Goal: Information Seeking & Learning: Understand process/instructions

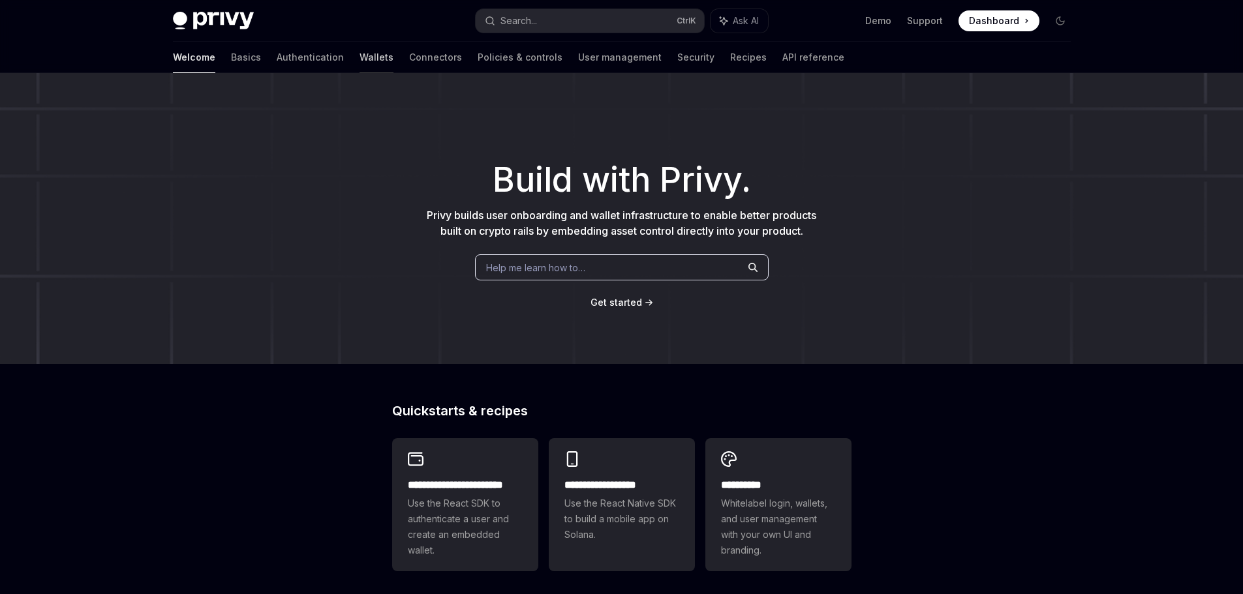
click at [359, 59] on link "Wallets" at bounding box center [376, 57] width 34 height 31
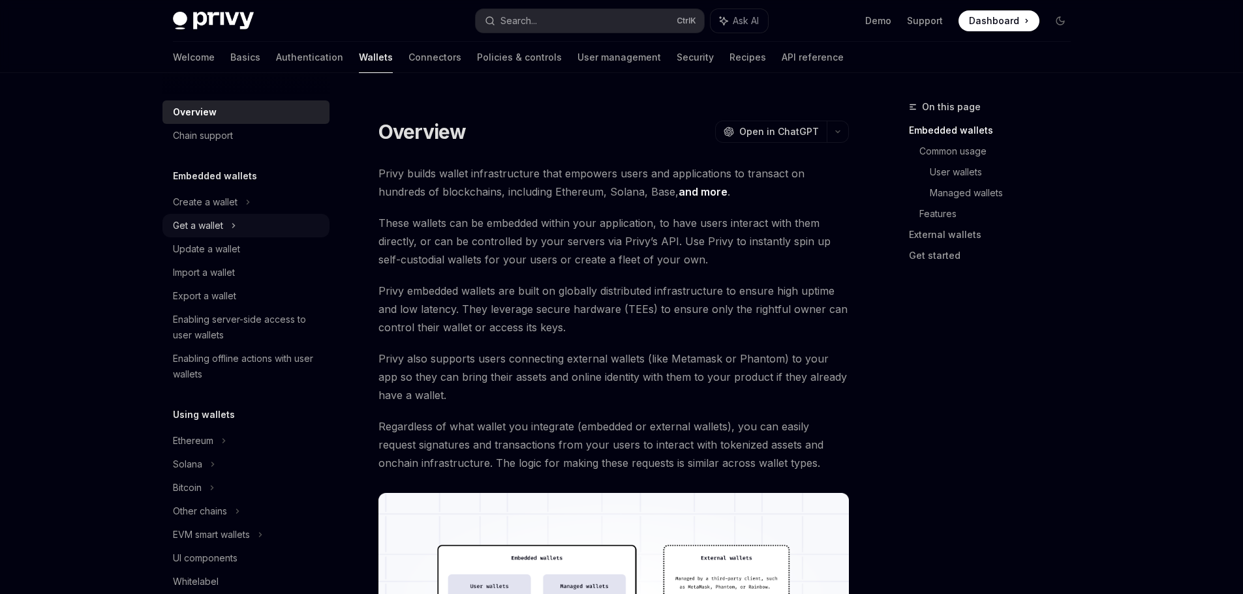
click at [198, 218] on div "Get a wallet" at bounding box center [198, 226] width 50 height 16
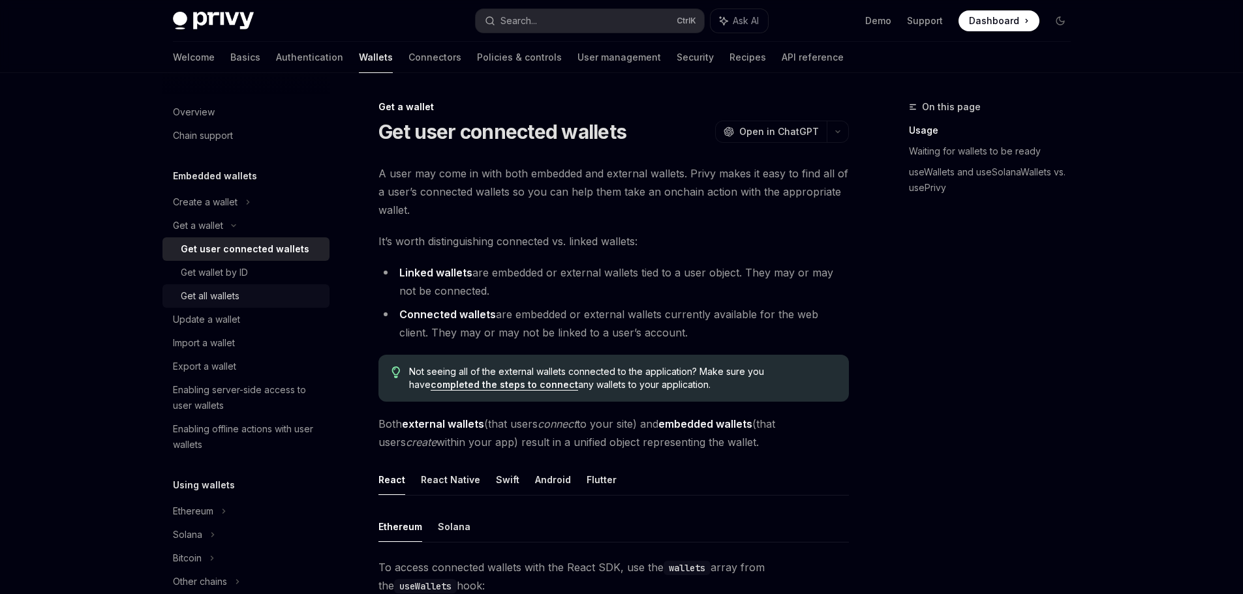
click at [226, 303] on div "Get all wallets" at bounding box center [210, 296] width 59 height 16
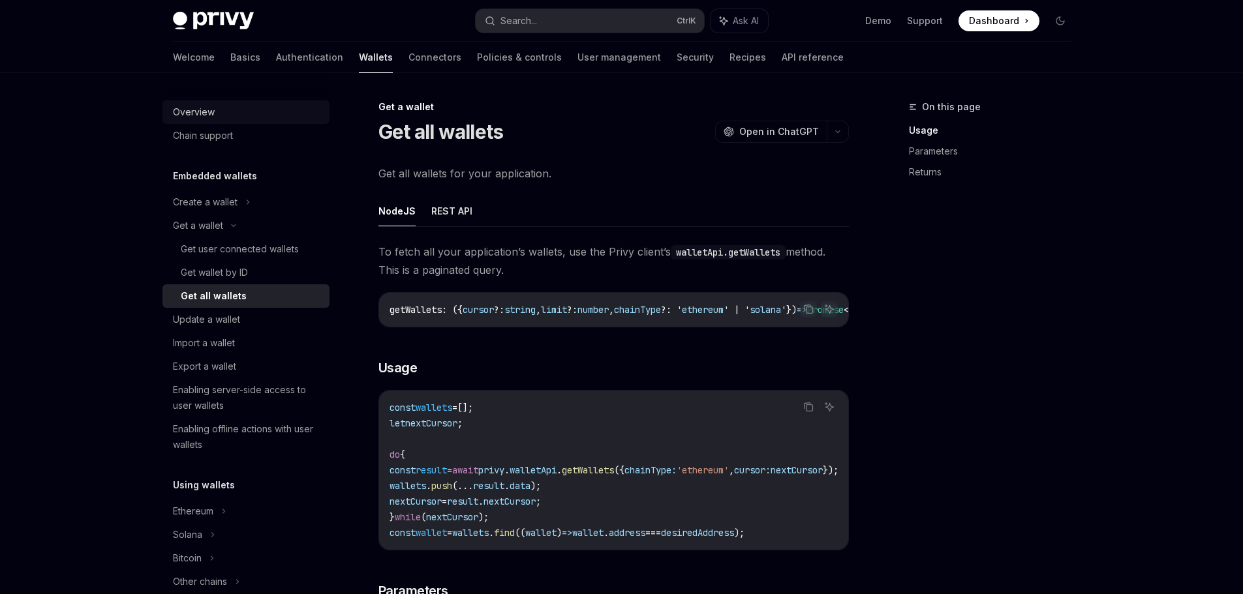
click at [213, 107] on div "Overview" at bounding box center [194, 112] width 42 height 16
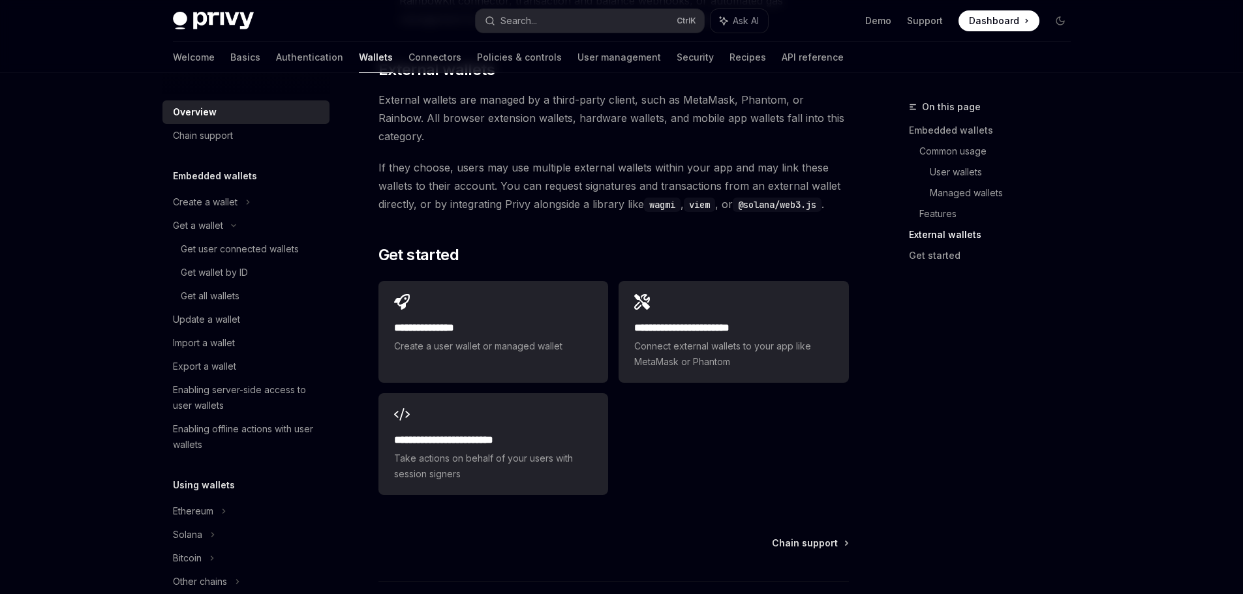
scroll to position [2003, 0]
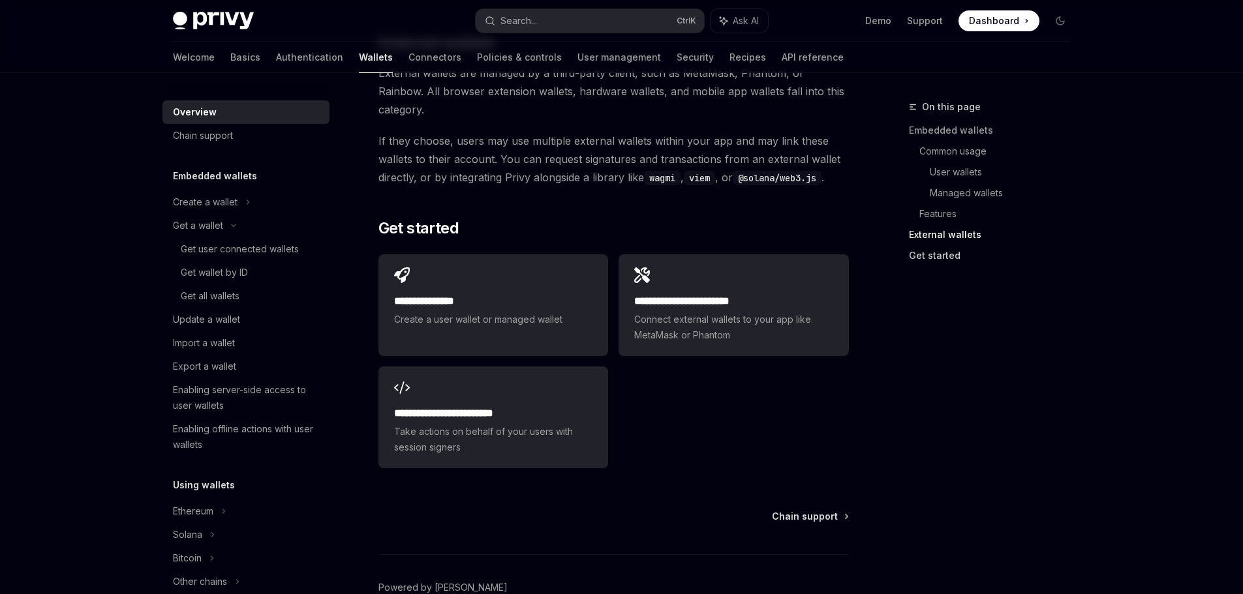
click at [934, 255] on link "Get started" at bounding box center [995, 255] width 172 height 21
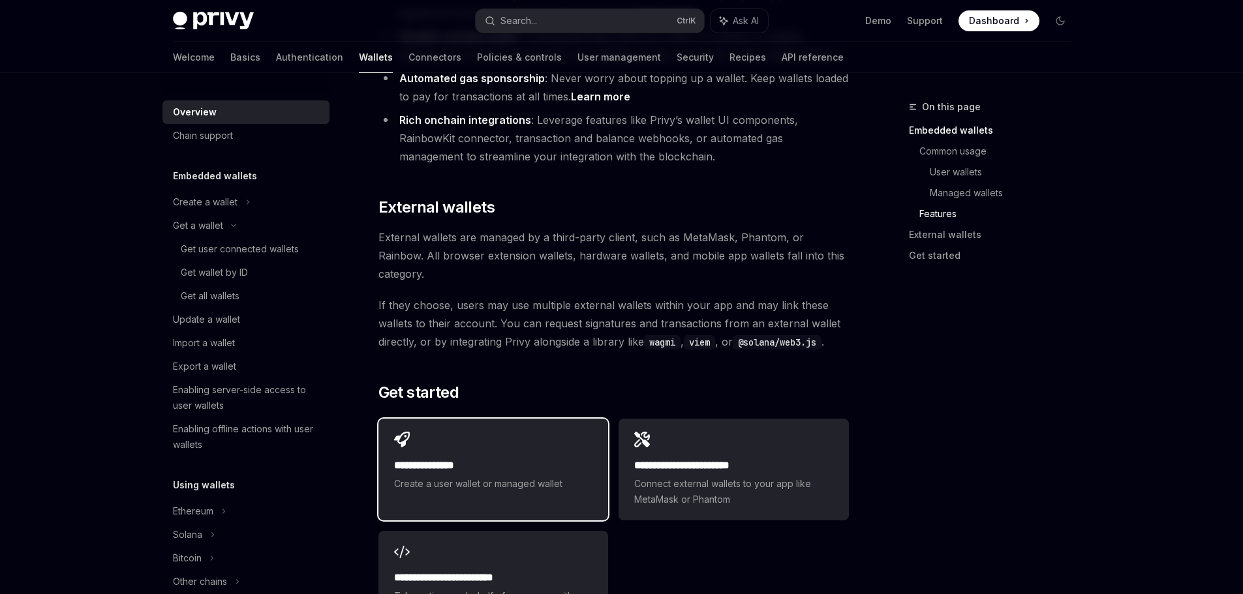
scroll to position [1835, 0]
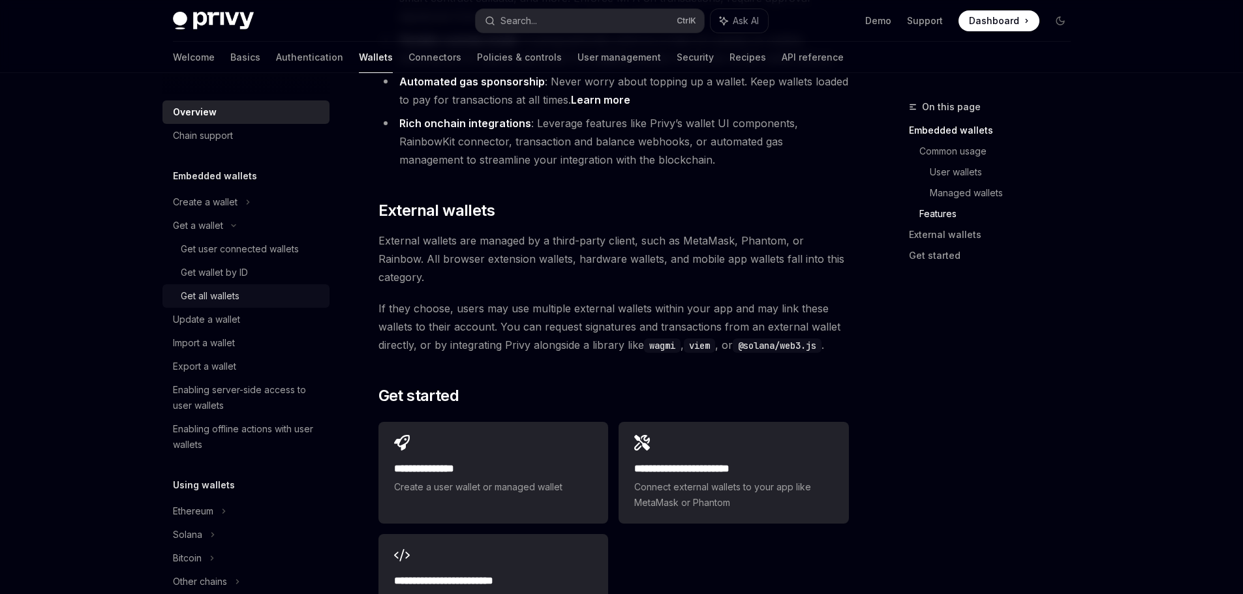
click at [207, 296] on div "Get all wallets" at bounding box center [210, 296] width 59 height 16
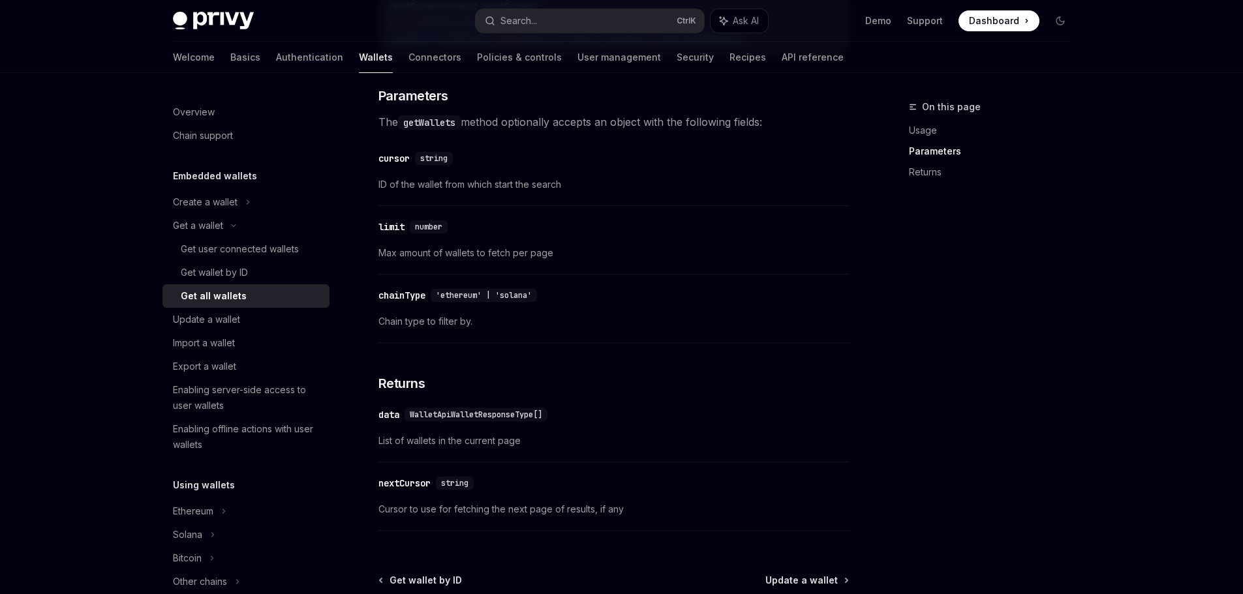
scroll to position [496, 0]
drag, startPoint x: 540, startPoint y: 301, endPoint x: 371, endPoint y: 294, distance: 169.8
click at [371, 294] on div "Get a wallet Get all wallets OpenAI Open in ChatGPT OpenAI Open in ChatGPT Get …" at bounding box center [491, 166] width 720 height 1127
copy div "chainType 'ethereum' | 'solana'"
click at [651, 288] on div "To fetch all your application’s wallets, use the Privy client’s walletApi.getWa…" at bounding box center [613, 141] width 470 height 790
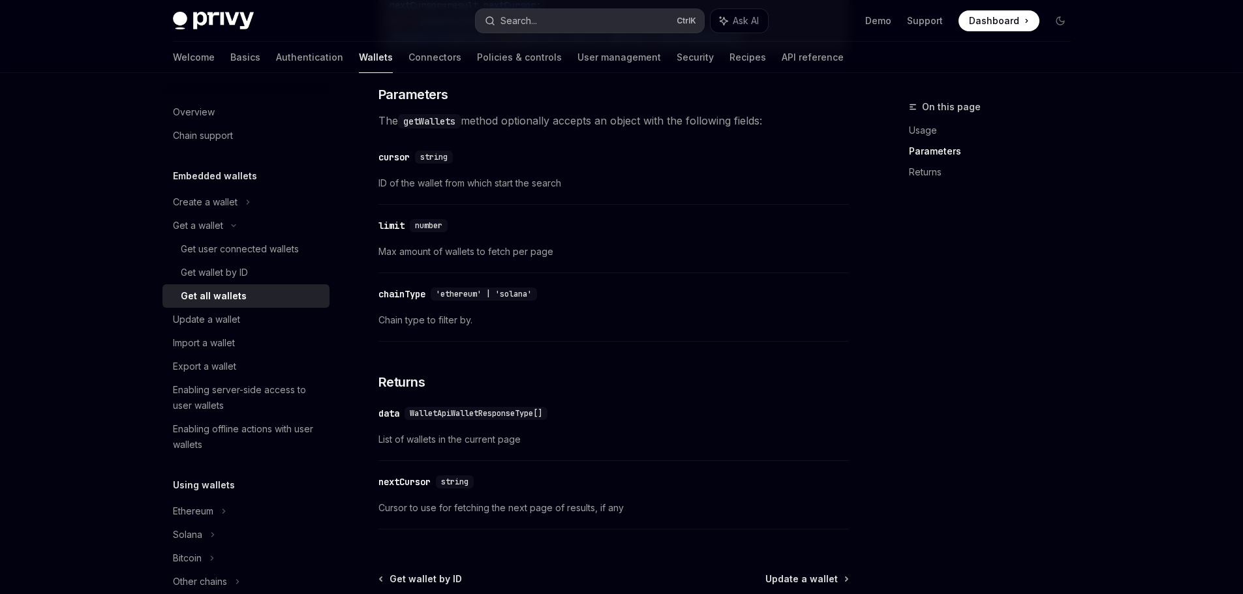
click at [595, 18] on button "Search... Ctrl K" at bounding box center [590, 20] width 228 height 23
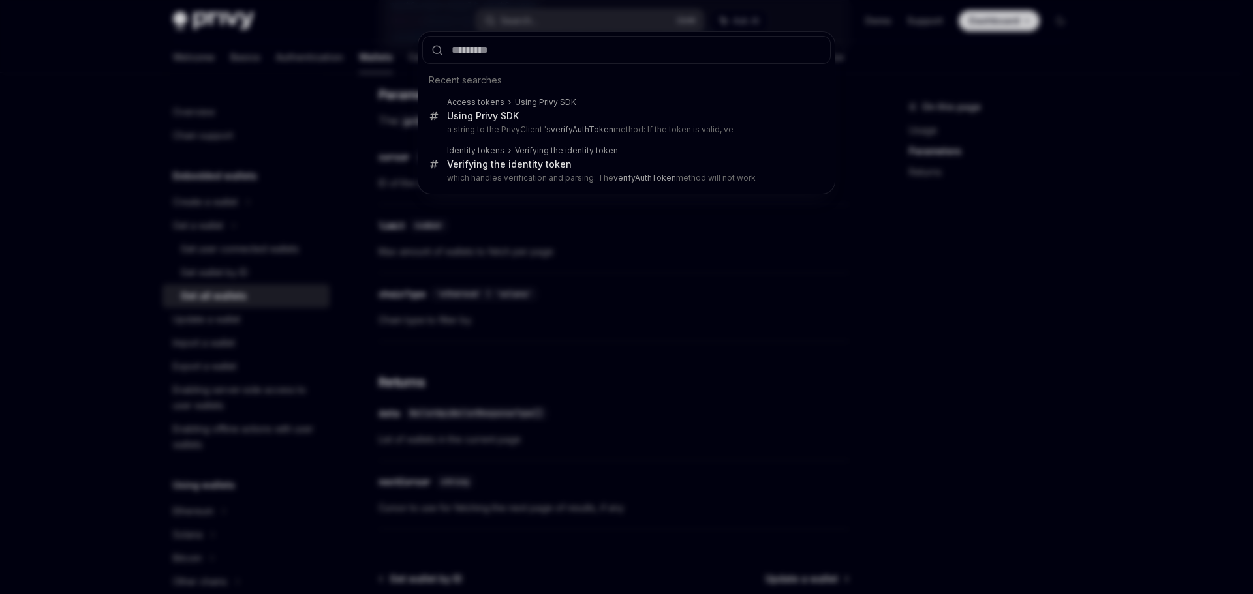
click at [770, 316] on div "Recent searches Access tokens Using Privy SDK Using Privy SDK a string to the P…" at bounding box center [626, 297] width 1253 height 594
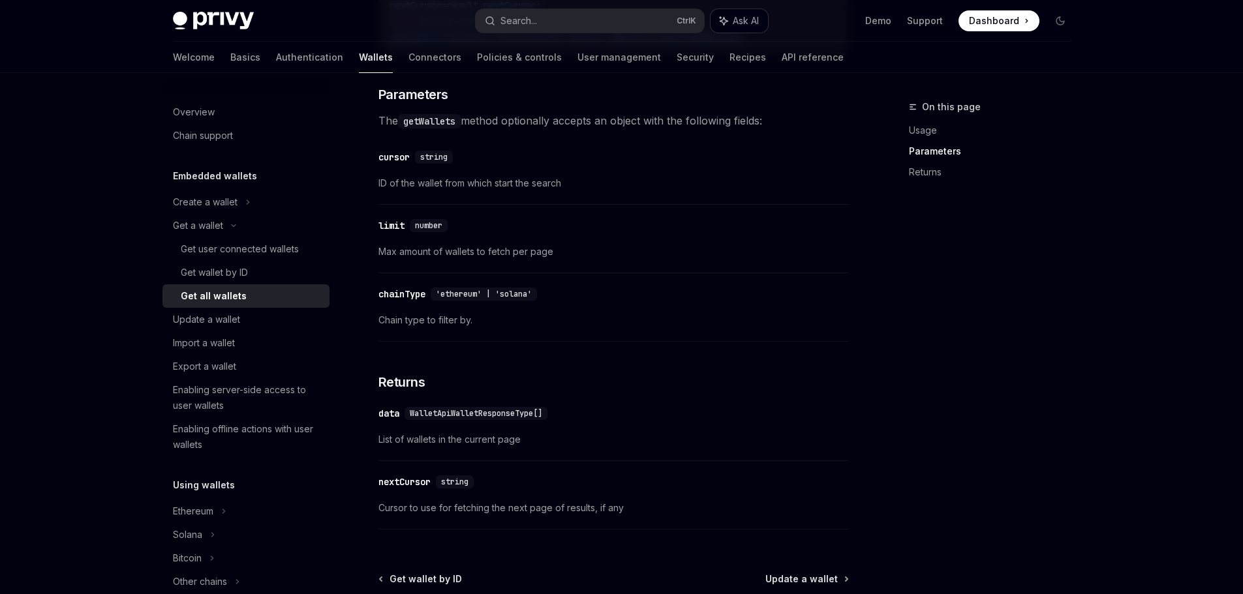
click at [746, 18] on span "Ask AI" at bounding box center [746, 20] width 26 height 13
type textarea "*"
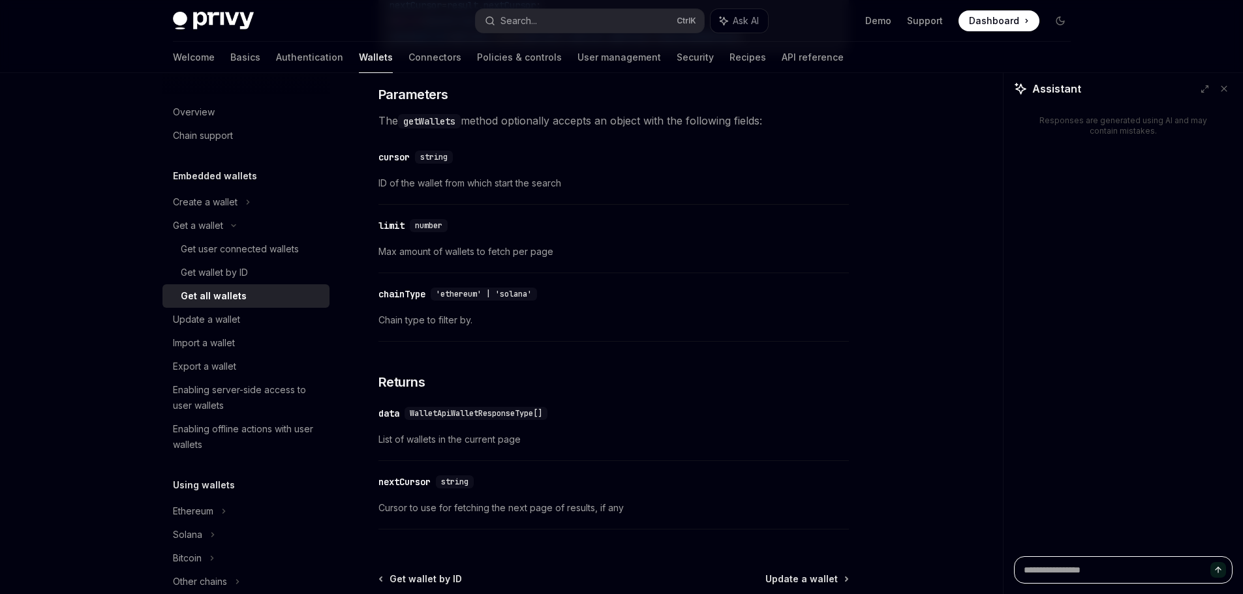
click at [1054, 567] on textarea at bounding box center [1123, 569] width 219 height 27
paste textarea "**********"
type textarea "**********"
type textarea "*"
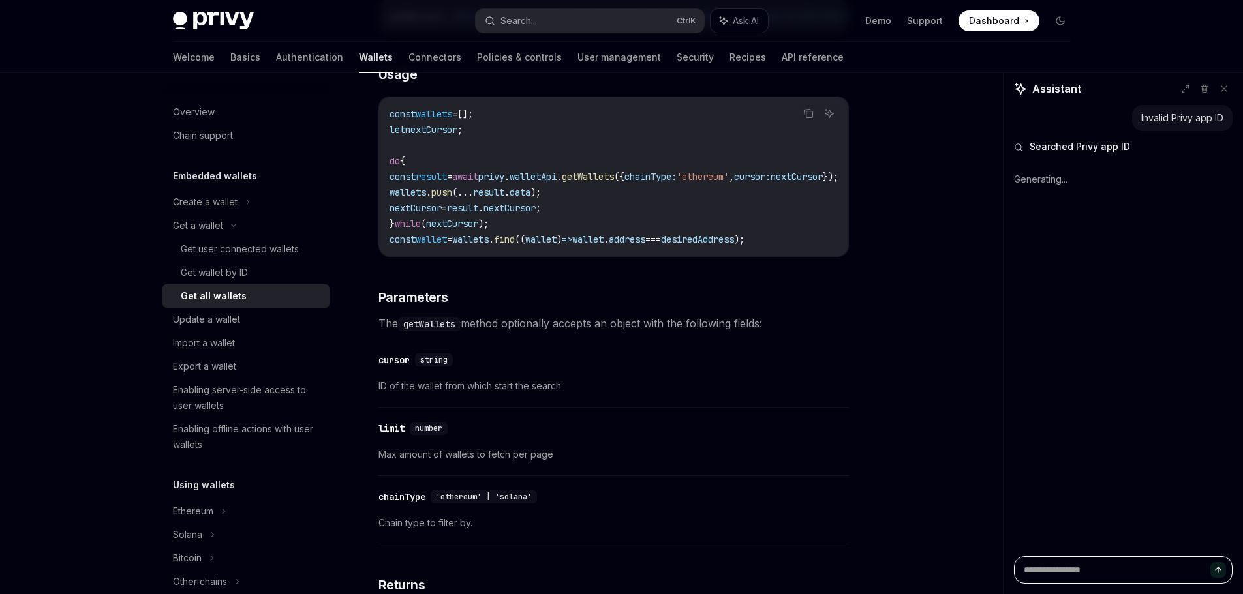
scroll to position [294, 0]
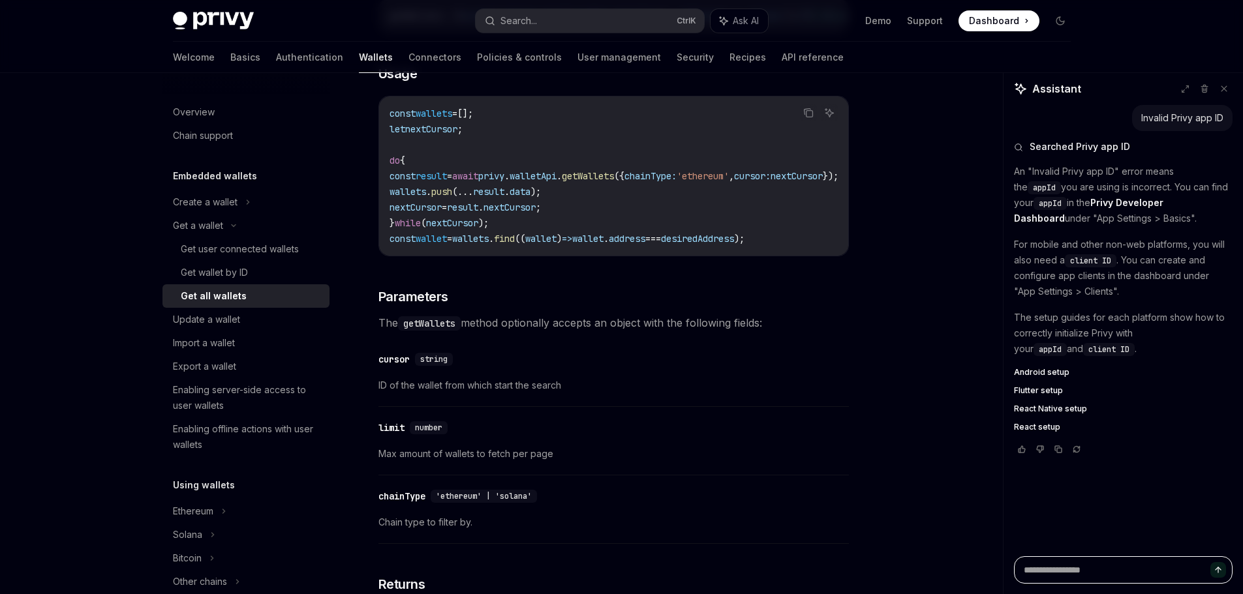
type textarea "*"
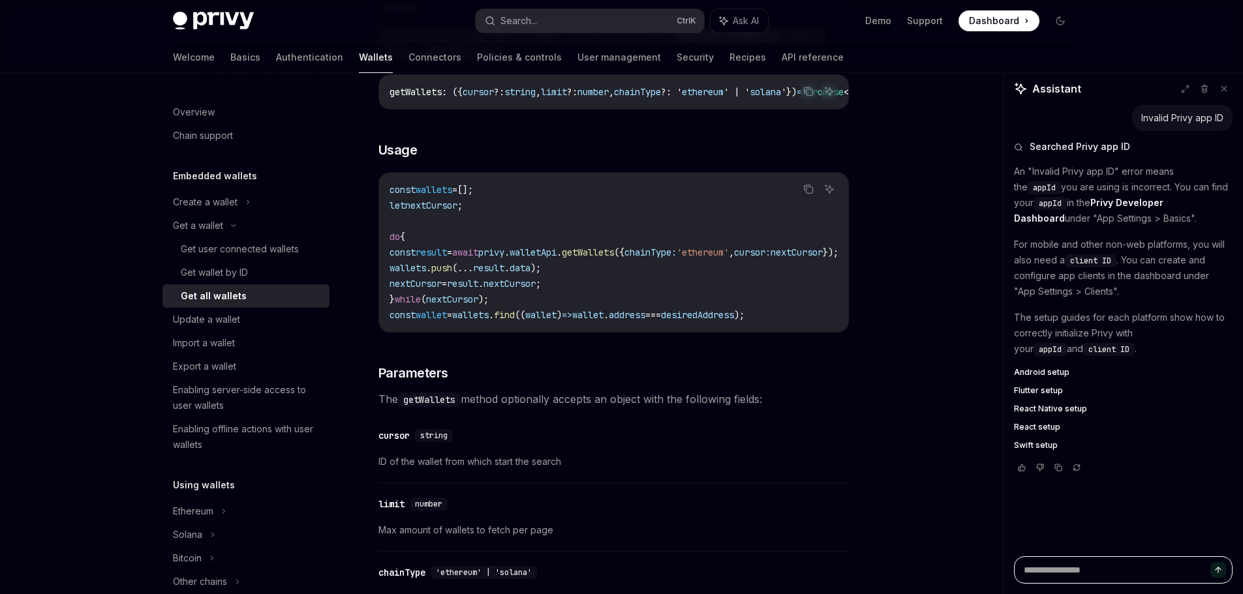
scroll to position [217, 0]
